Goal: Information Seeking & Learning: Learn about a topic

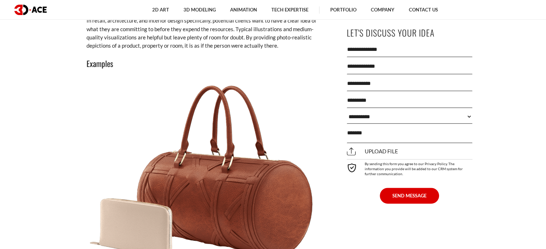
scroll to position [825, 0]
click at [100, 62] on h3 "Examples" at bounding box center [204, 63] width 237 height 12
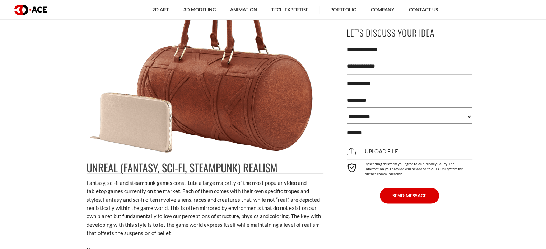
scroll to position [1040, 0]
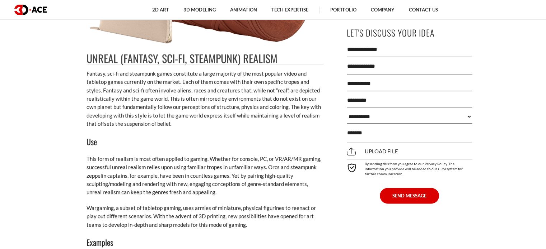
click at [88, 61] on h2 "Unreal (Fantasy, Sci-Fi, Steampunk) Realism" at bounding box center [204, 58] width 237 height 11
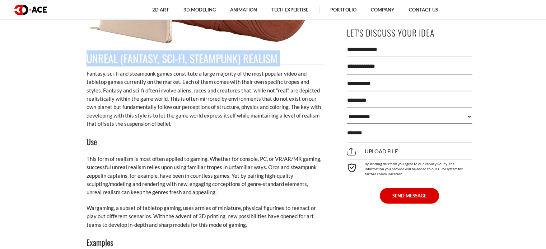
click at [88, 61] on h2 "Unreal (Fantasy, Sci-Fi, Steampunk) Realism" at bounding box center [204, 58] width 237 height 11
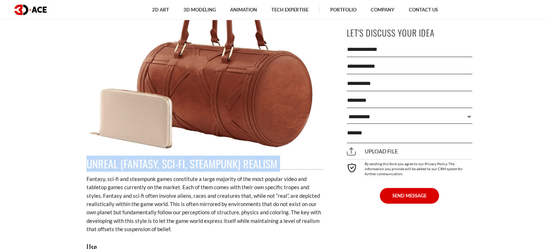
scroll to position [932, 0]
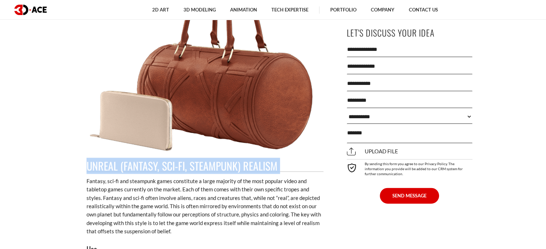
drag, startPoint x: 253, startPoint y: 85, endPoint x: 175, endPoint y: 125, distance: 87.6
click at [175, 125] on img at bounding box center [202, 61] width 233 height 184
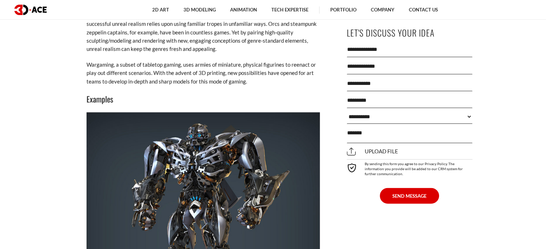
click at [94, 101] on h3 "Examples" at bounding box center [204, 99] width 237 height 12
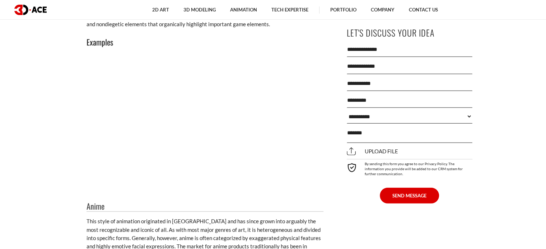
scroll to position [2152, 0]
